Goal: Download file/media

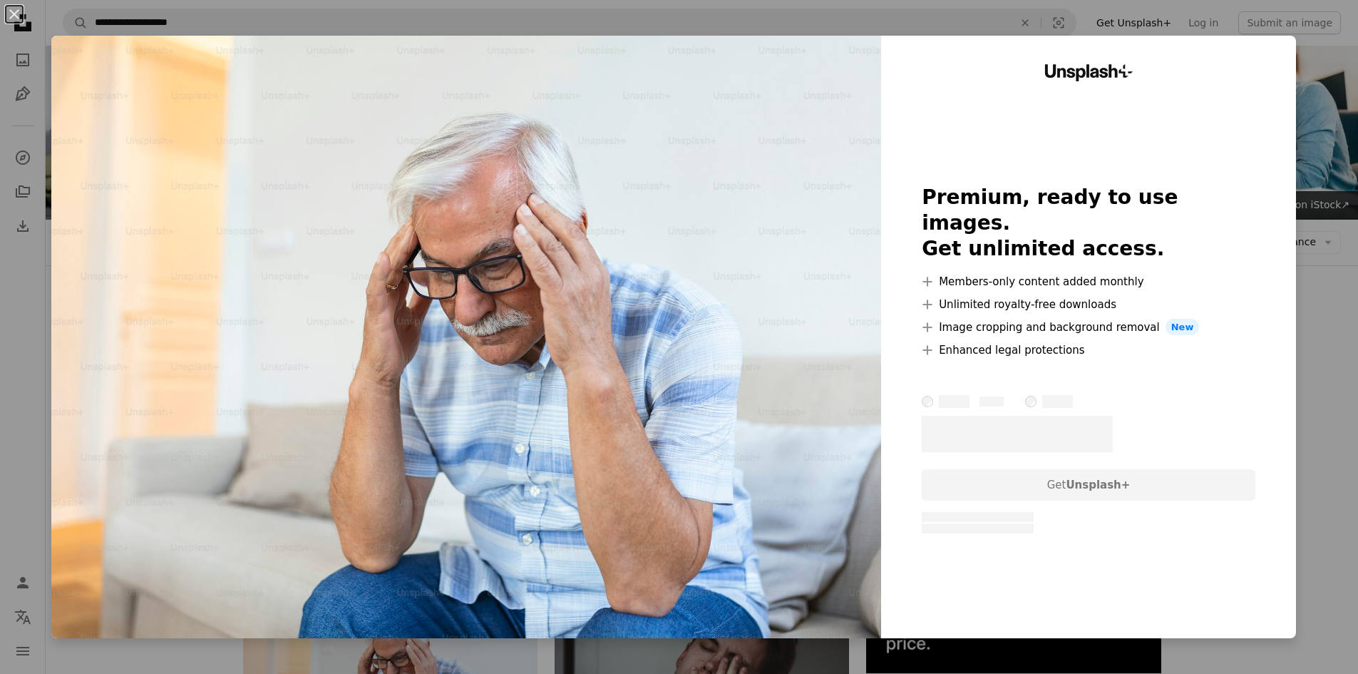
scroll to position [214, 0]
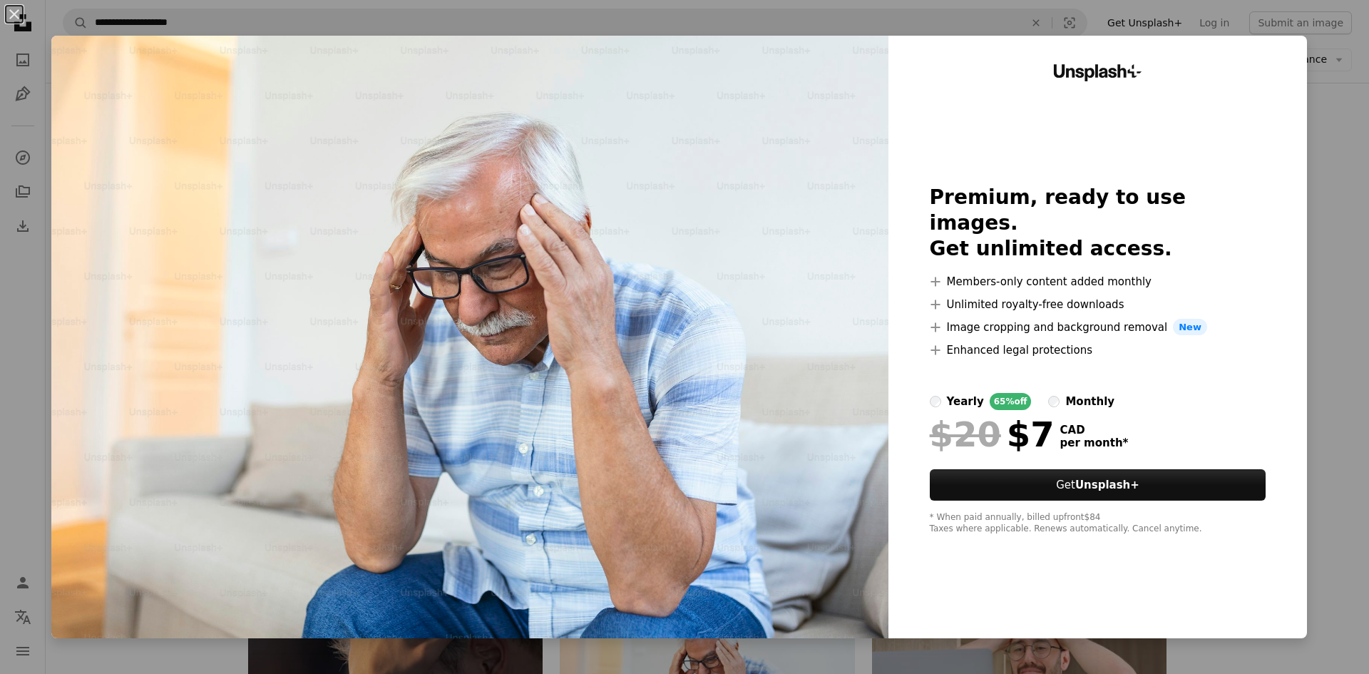
click at [1344, 223] on div "An X shape Unsplash+ Premium, ready to use images. Get unlimited access. A plus…" at bounding box center [684, 337] width 1369 height 674
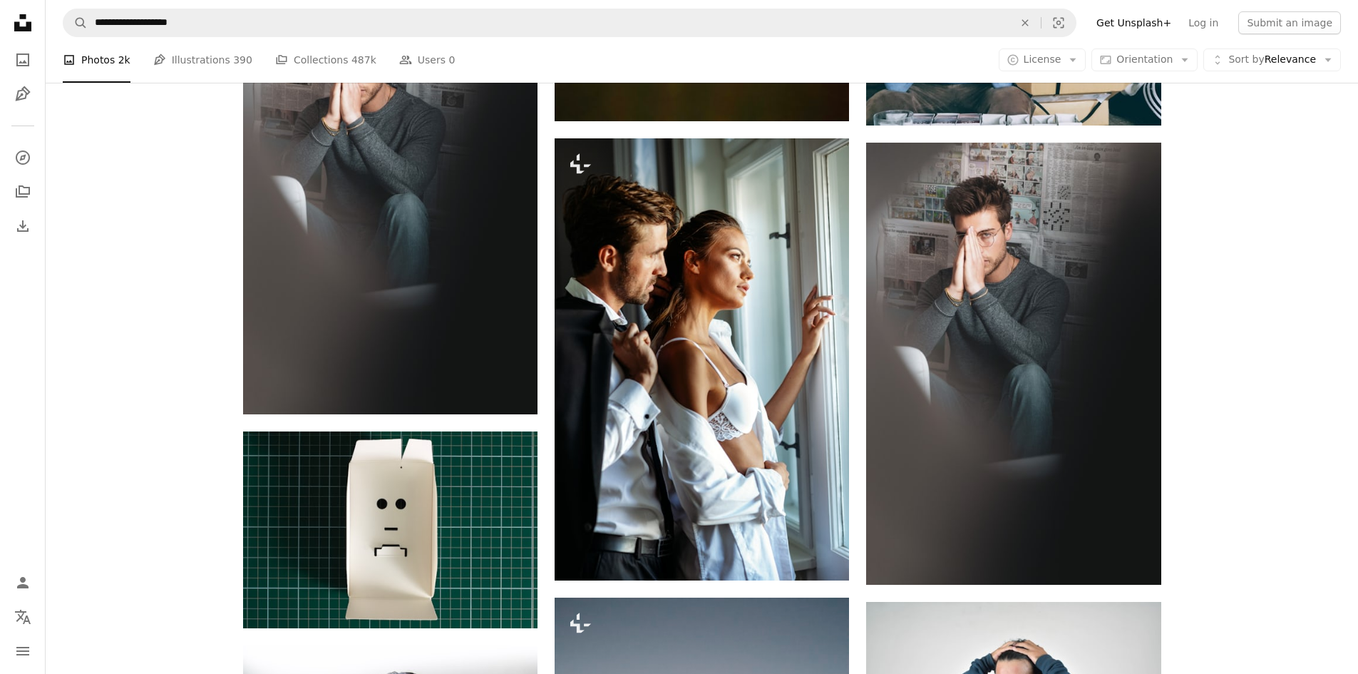
scroll to position [1711, 0]
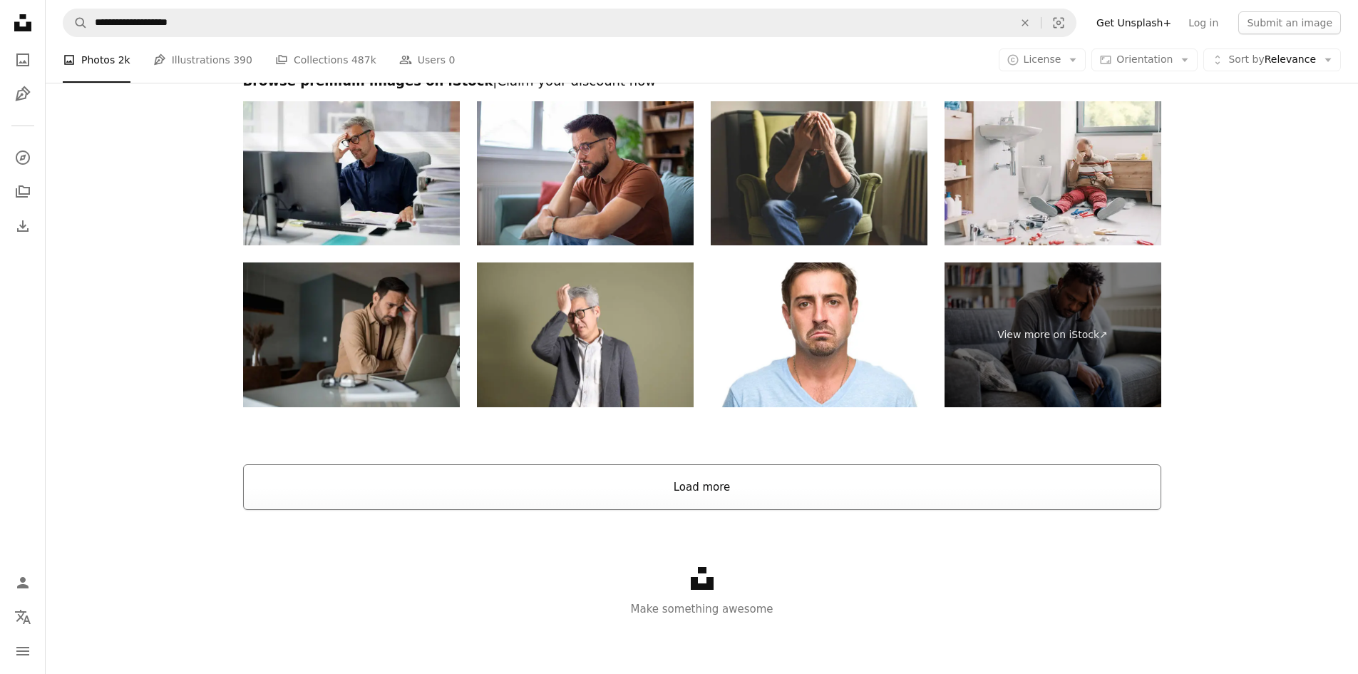
click at [554, 475] on button "Load more" at bounding box center [702, 487] width 918 height 46
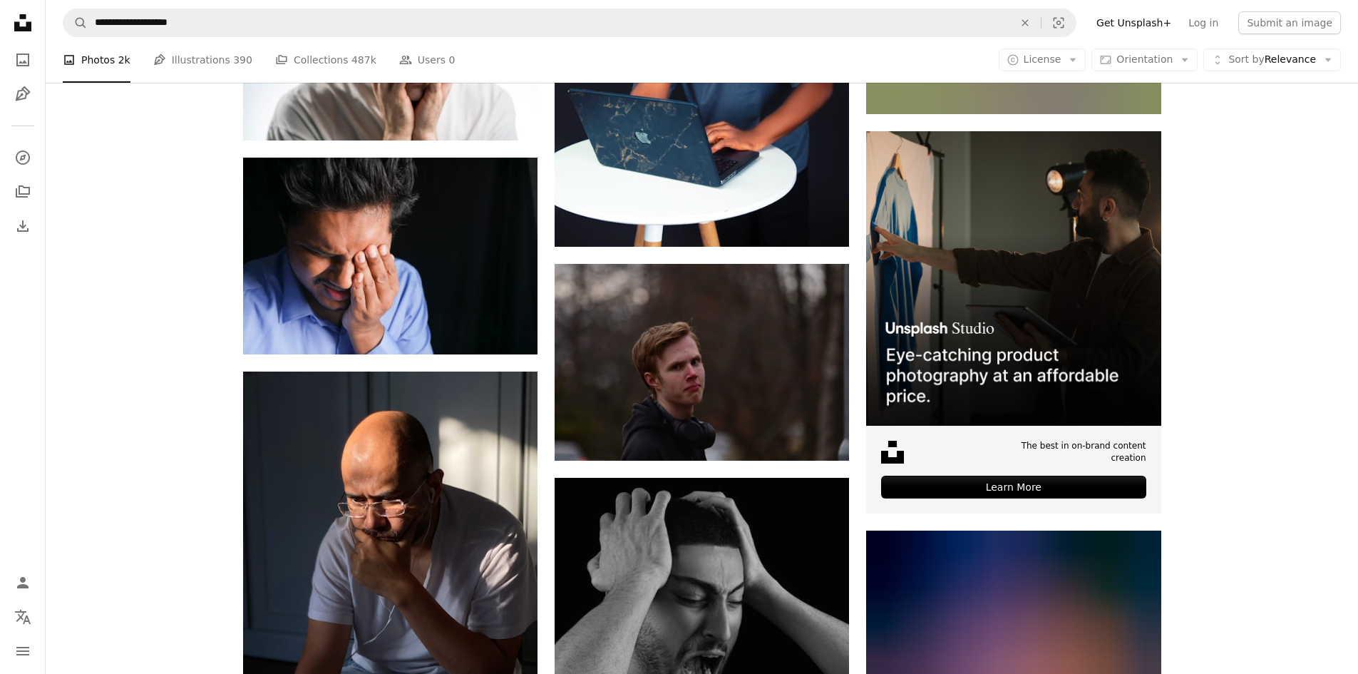
scroll to position [6209, 0]
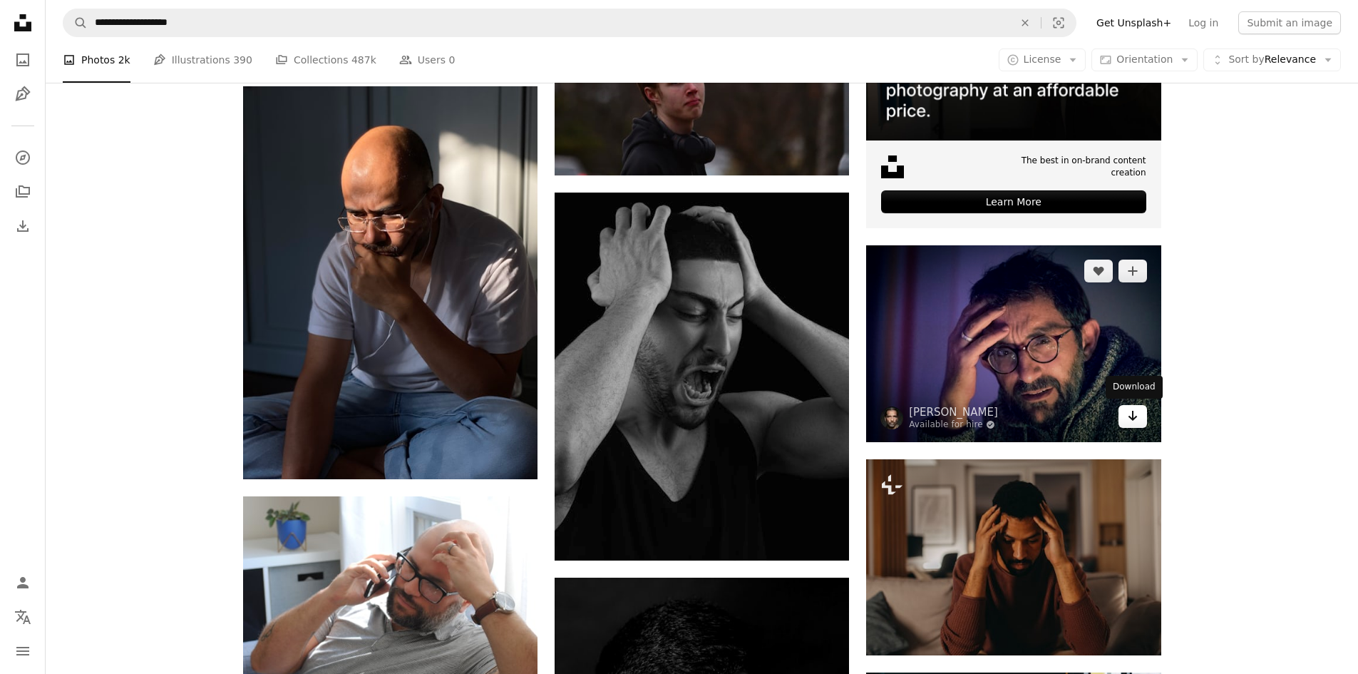
click at [1135, 418] on icon "Arrow pointing down" at bounding box center [1132, 415] width 11 height 17
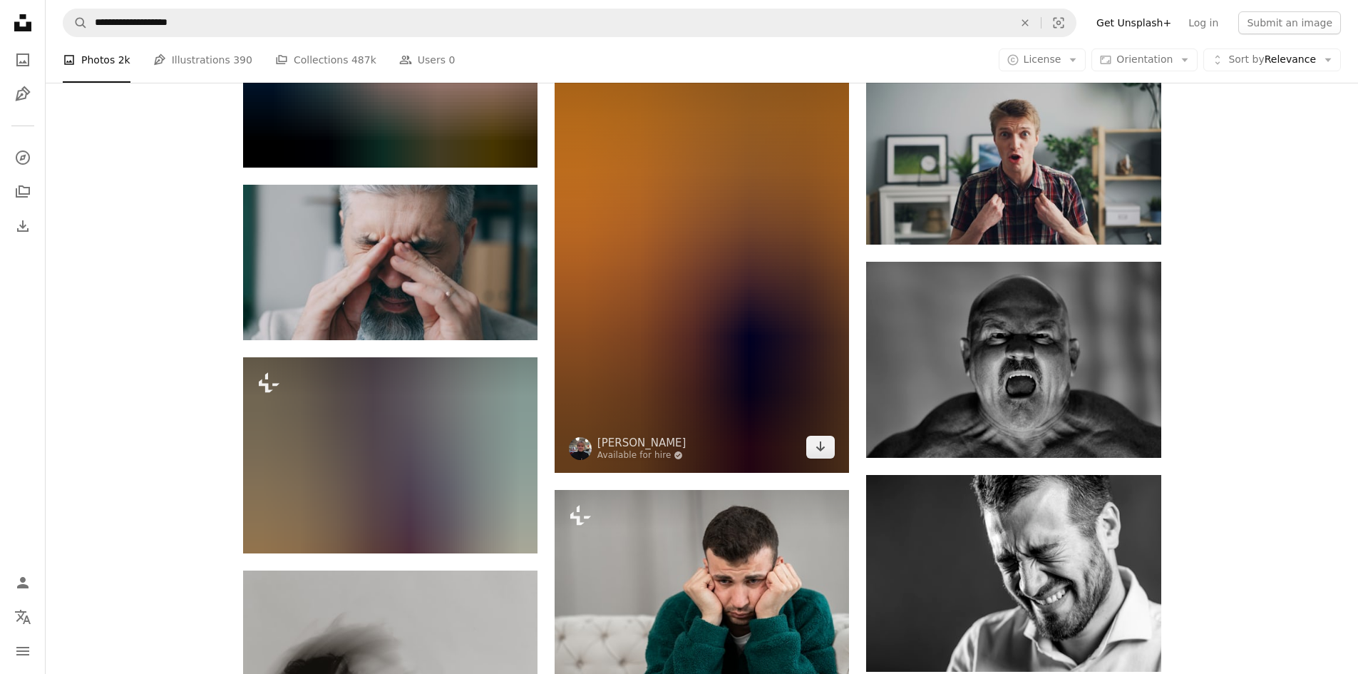
scroll to position [14125, 0]
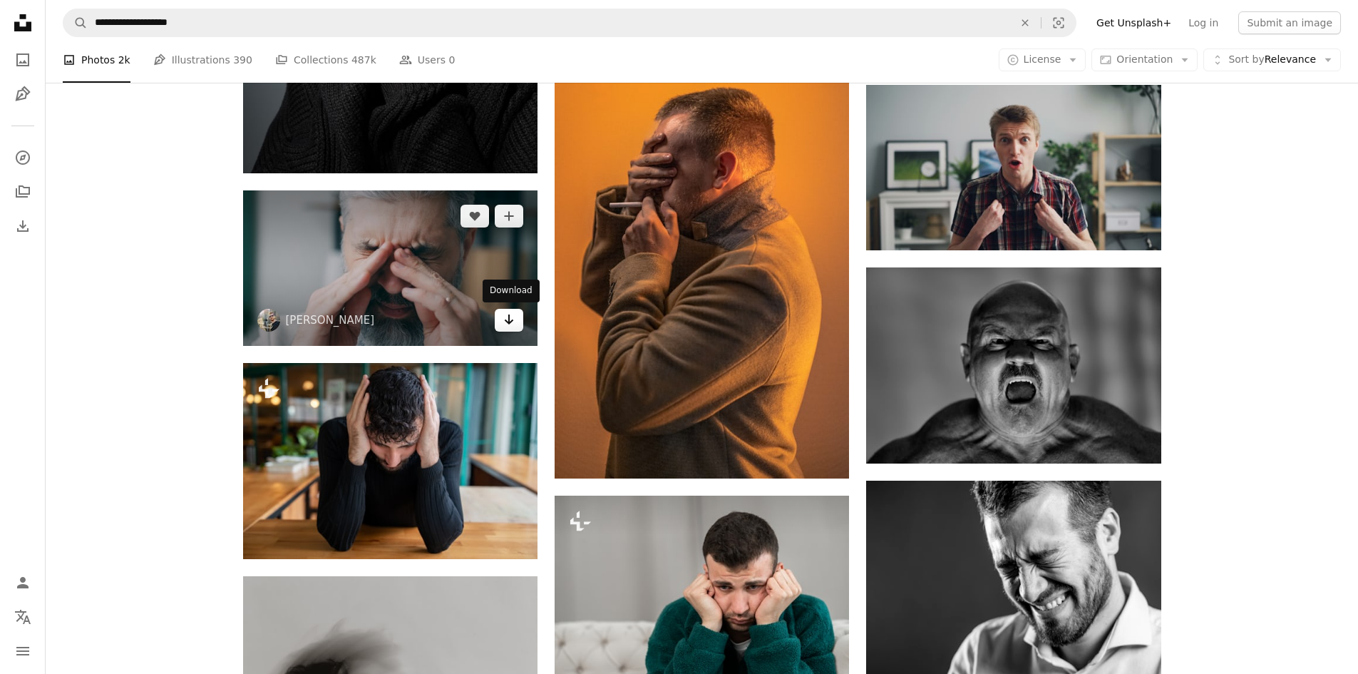
click at [512, 317] on icon "Arrow pointing down" at bounding box center [508, 319] width 11 height 17
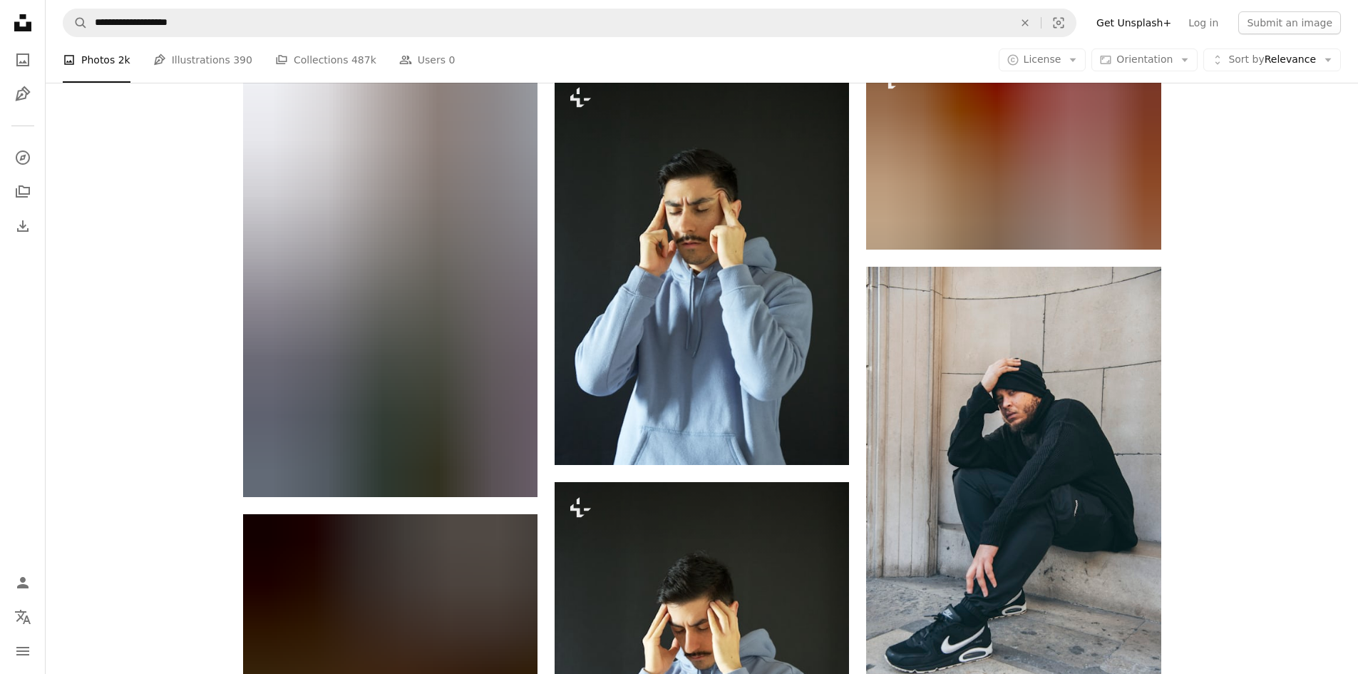
scroll to position [20899, 0]
